Goal: Transaction & Acquisition: Book appointment/travel/reservation

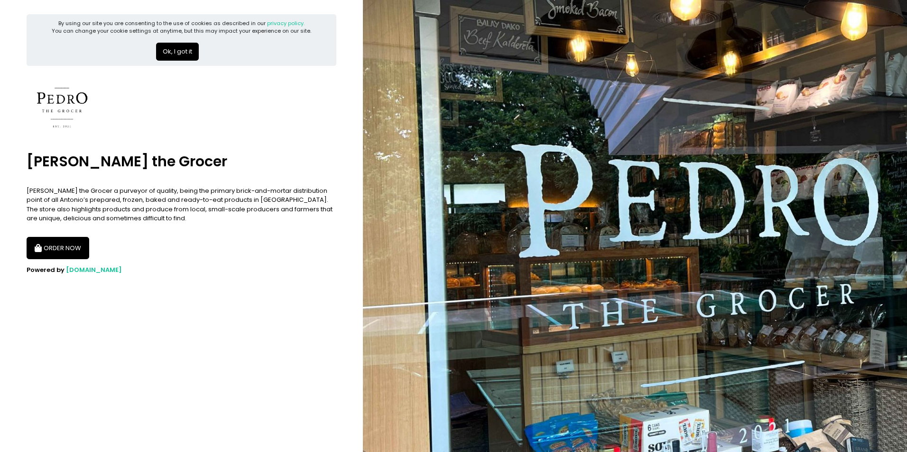
click at [70, 254] on button "ORDER NOW" at bounding box center [58, 248] width 63 height 23
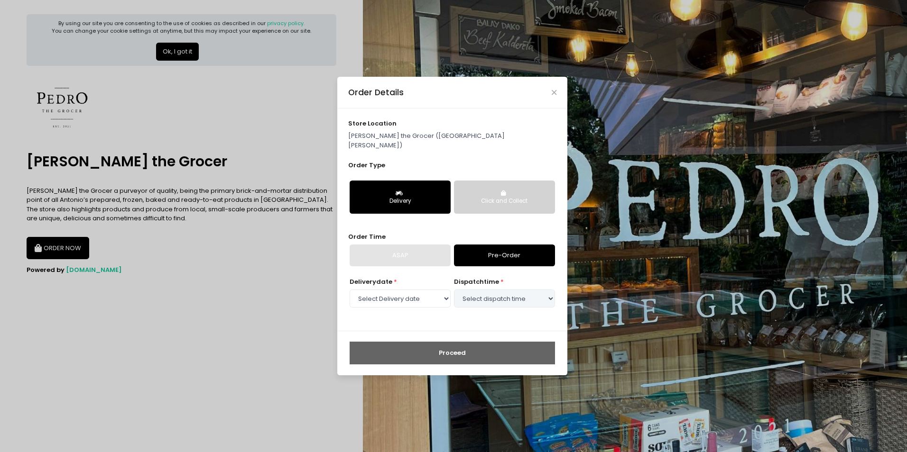
click at [510, 252] on link "Pre-Order" at bounding box center [504, 256] width 101 height 22
click at [443, 297] on select "Select Delivery date [DATE] [DATE] [DATE] [DATE] [DATE] [DATE] [DATE]" at bounding box center [399, 299] width 101 height 18
select select "[DATE]"
click at [349, 290] on select "Select Delivery date [DATE] [DATE] [DATE] [DATE] [DATE] [DATE] [DATE]" at bounding box center [399, 299] width 101 height 18
click at [499, 297] on select "Select dispatch time 09:00 AM - 09:30 AM 09:30 AM - 10:00 AM 10:00 AM - 10:30 A…" at bounding box center [504, 299] width 101 height 18
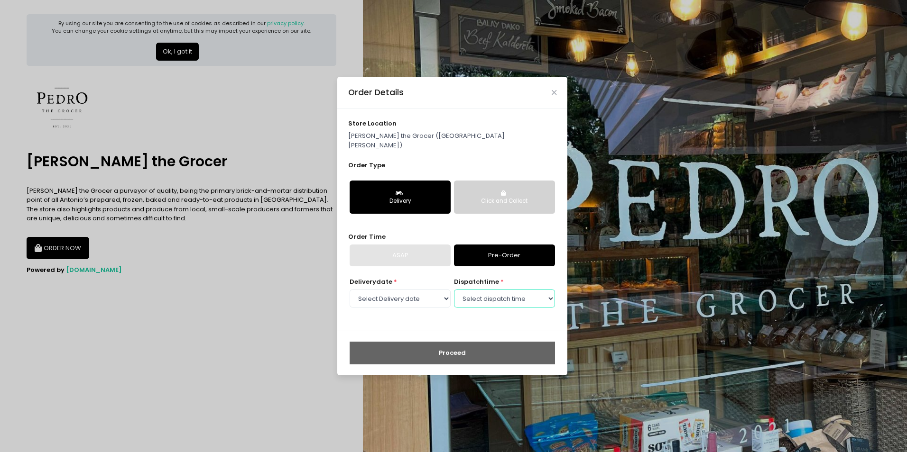
select select "16:00"
click at [454, 290] on select "Select dispatch time 09:00 AM - 09:30 AM 09:30 AM - 10:00 AM 10:00 AM - 10:30 A…" at bounding box center [504, 299] width 101 height 18
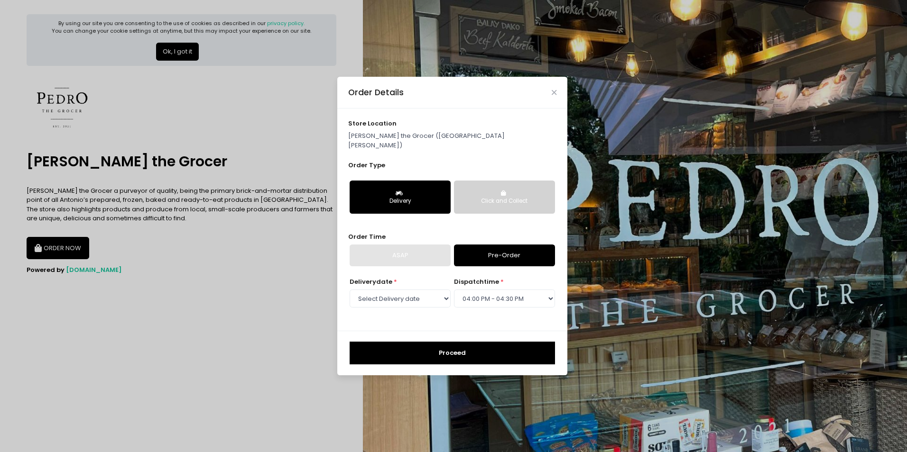
click at [454, 350] on button "Proceed" at bounding box center [451, 353] width 205 height 23
